Goal: Check status: Verify the current state of an ongoing process or item

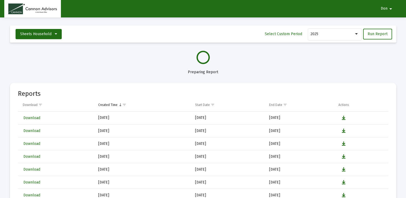
select select "View all"
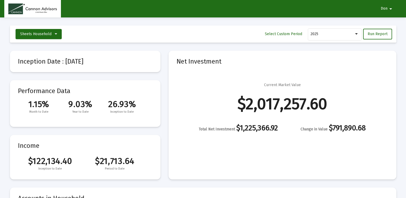
click at [159, 138] on mat-card "Income $122,134.40 $21,713.64 Inception to Date Period to Date" at bounding box center [85, 157] width 151 height 45
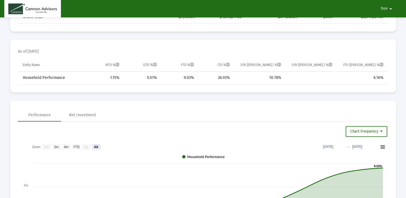
scroll to position [246, 0]
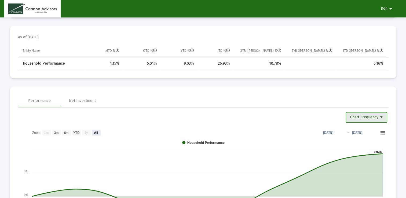
click at [383, 119] on span "Chart Frequency" at bounding box center [367, 117] width 33 height 5
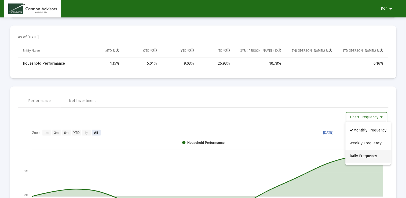
click at [380, 155] on button "Daily Frequency" at bounding box center [368, 156] width 45 height 13
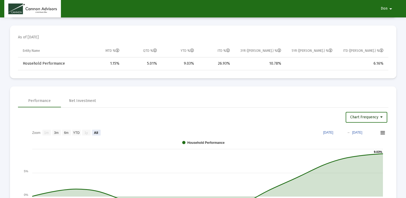
select select "View all"
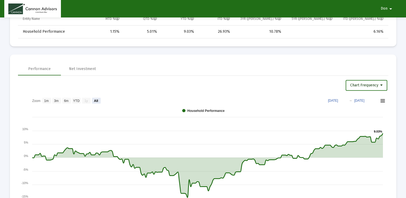
scroll to position [279, 0]
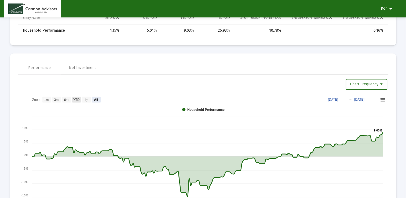
click at [75, 99] on text "YTD" at bounding box center [76, 100] width 6 height 4
click at [65, 98] on text "6m" at bounding box center [66, 100] width 5 height 4
select select "View 6 months"
type input "[DATE]"
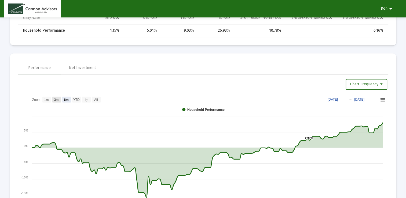
click at [56, 98] on text "3m" at bounding box center [56, 100] width 5 height 4
select select "View 3 months"
type input "[DATE]"
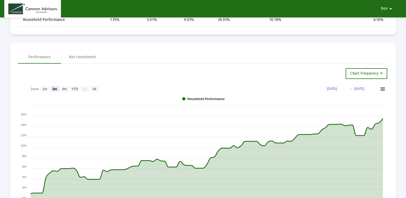
scroll to position [301, 0]
